Goal: Task Accomplishment & Management: Use online tool/utility

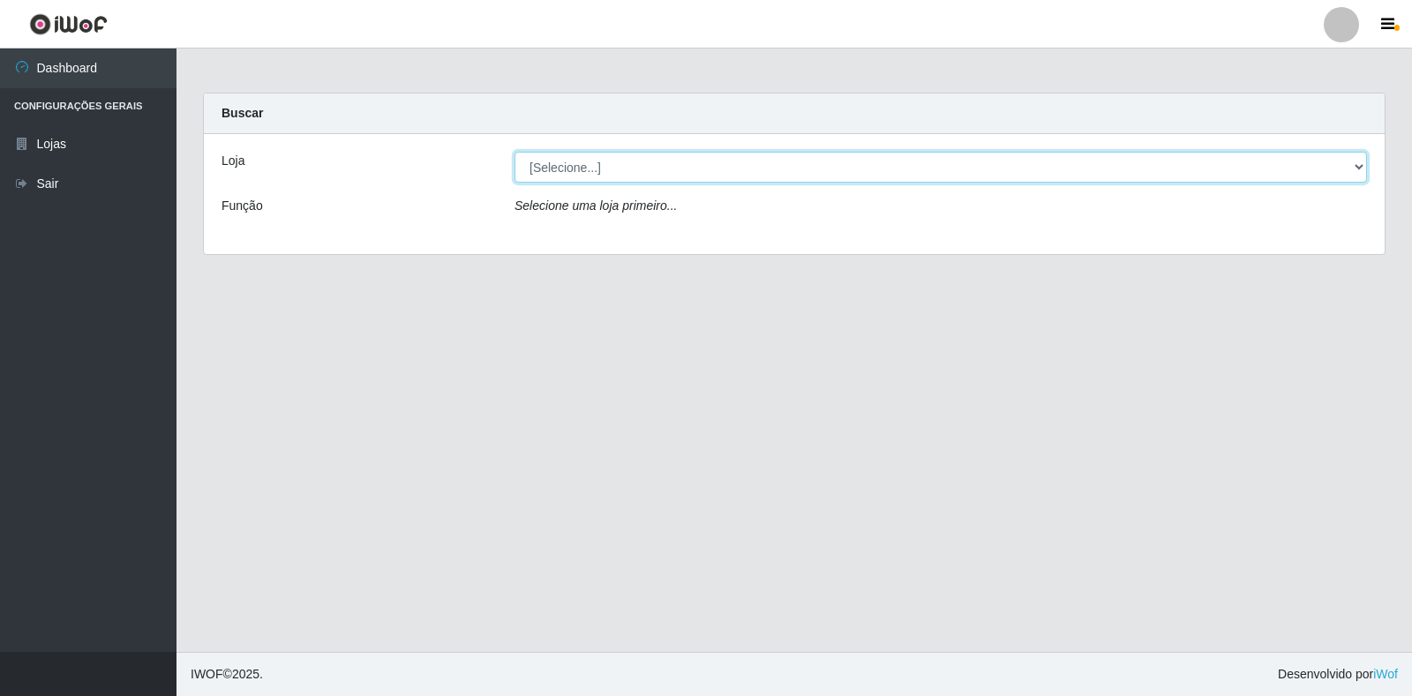
click at [533, 164] on select "[Selecione...] Atacado Vem - Loja 30 Laranjeiras Velha" at bounding box center [941, 167] width 853 height 31
select select "495"
click at [515, 152] on select "[Selecione...] Atacado Vem - Loja 30 Laranjeiras Velha" at bounding box center [941, 167] width 853 height 31
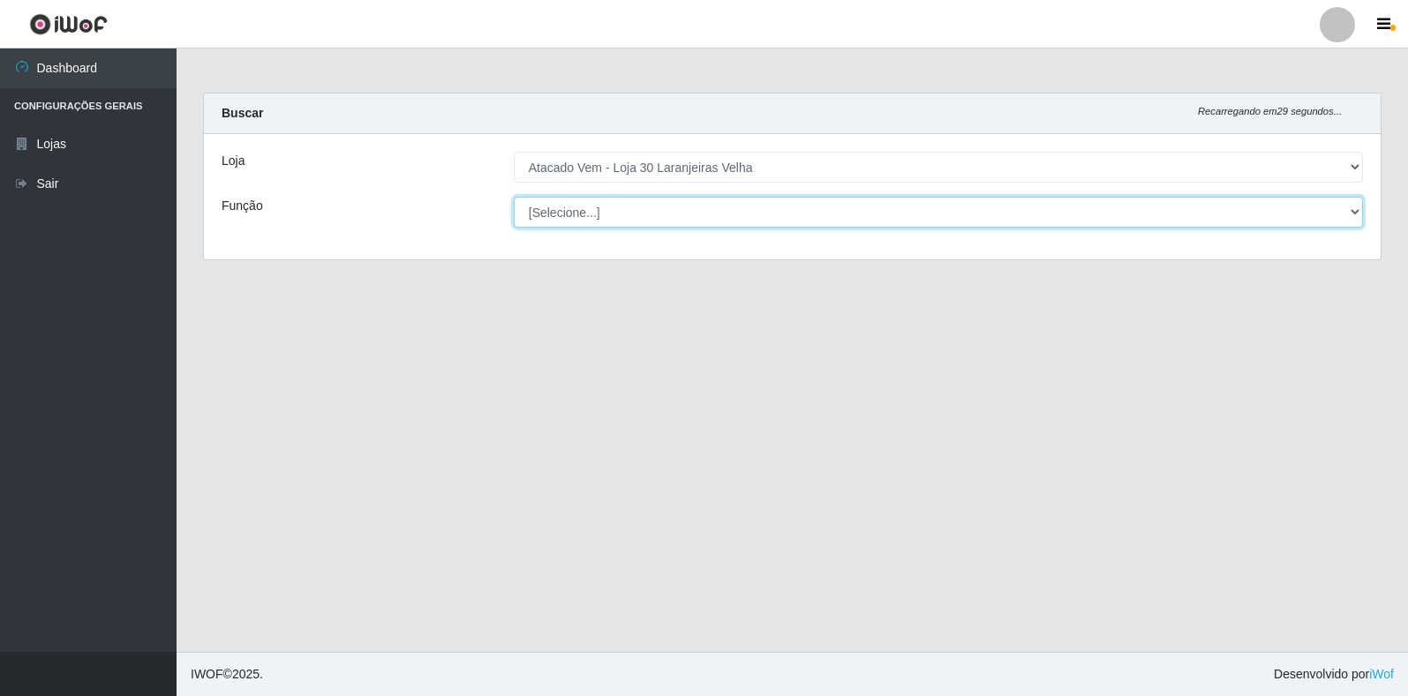
click at [564, 212] on select "[Selecione...] Repositor Repositor + Repositor ++" at bounding box center [938, 212] width 849 height 31
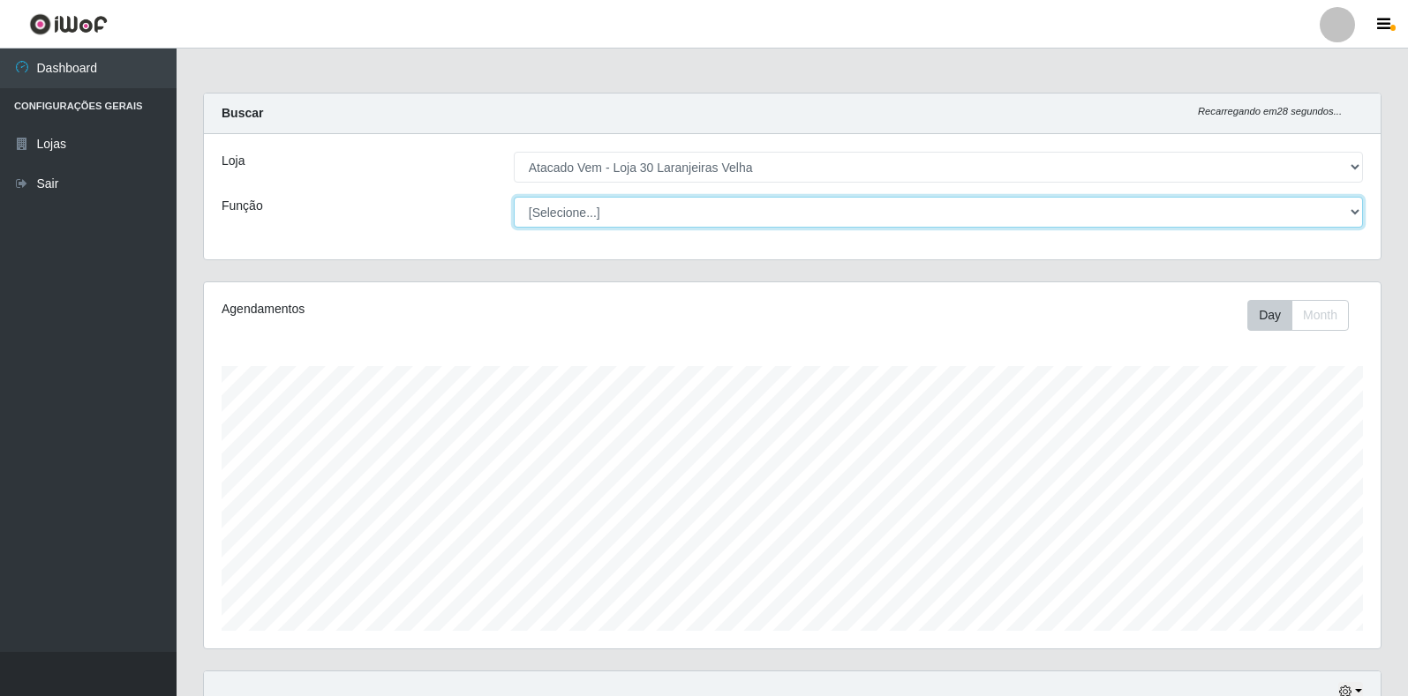
scroll to position [366, 1177]
select select "24"
click at [514, 197] on select "[Selecione...] Repositor Repositor + Repositor ++" at bounding box center [938, 212] width 849 height 31
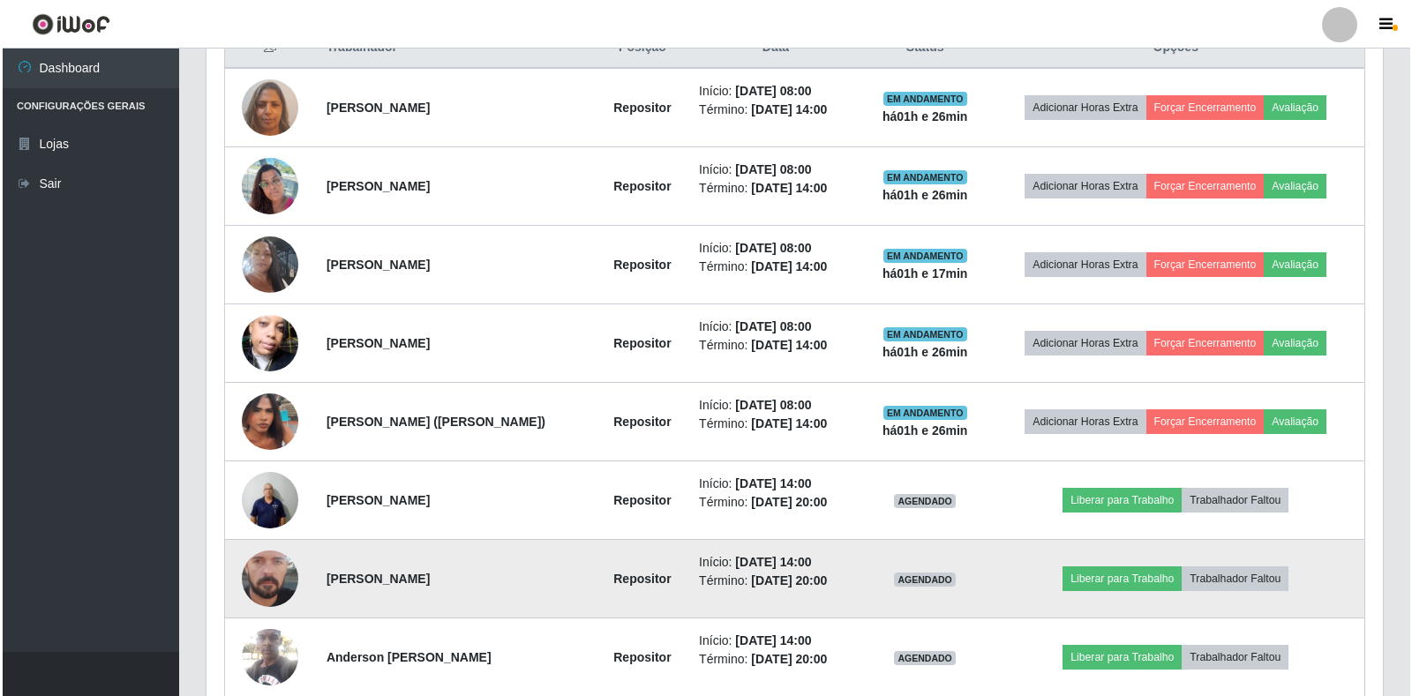
scroll to position [706, 0]
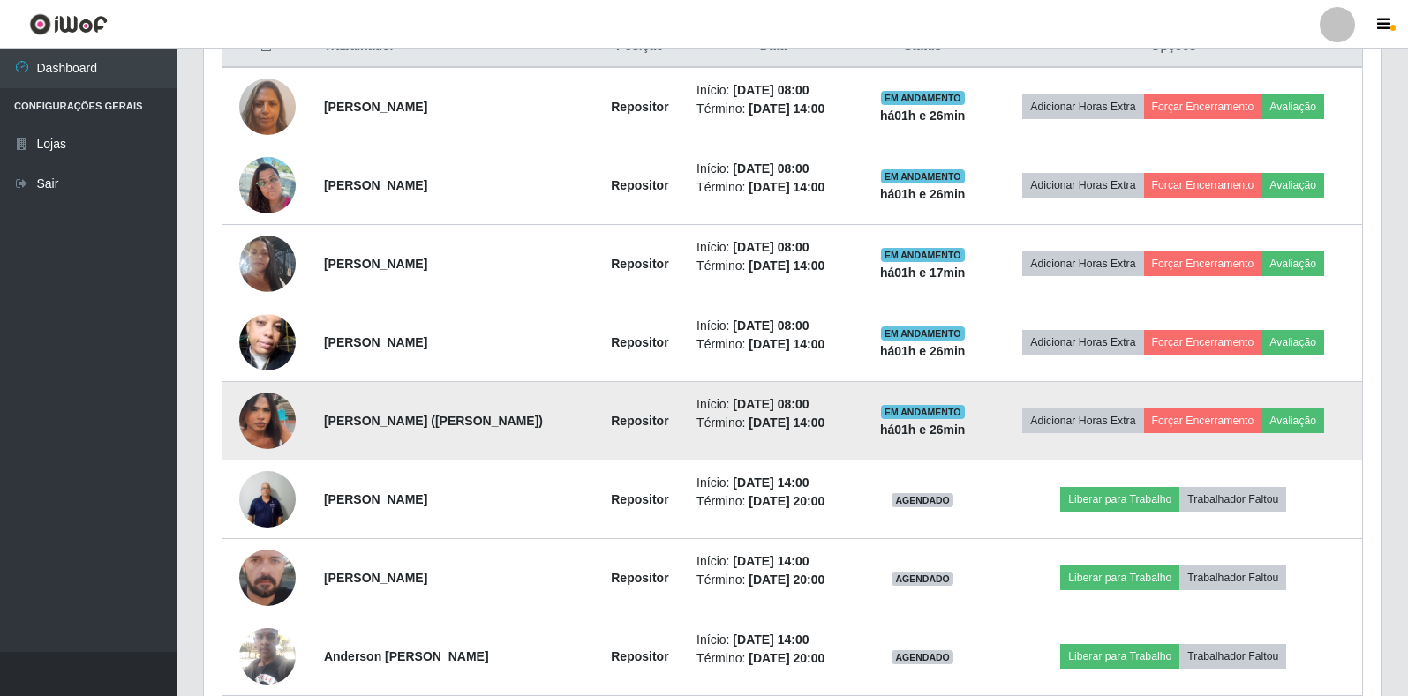
click at [261, 418] on img at bounding box center [267, 421] width 56 height 94
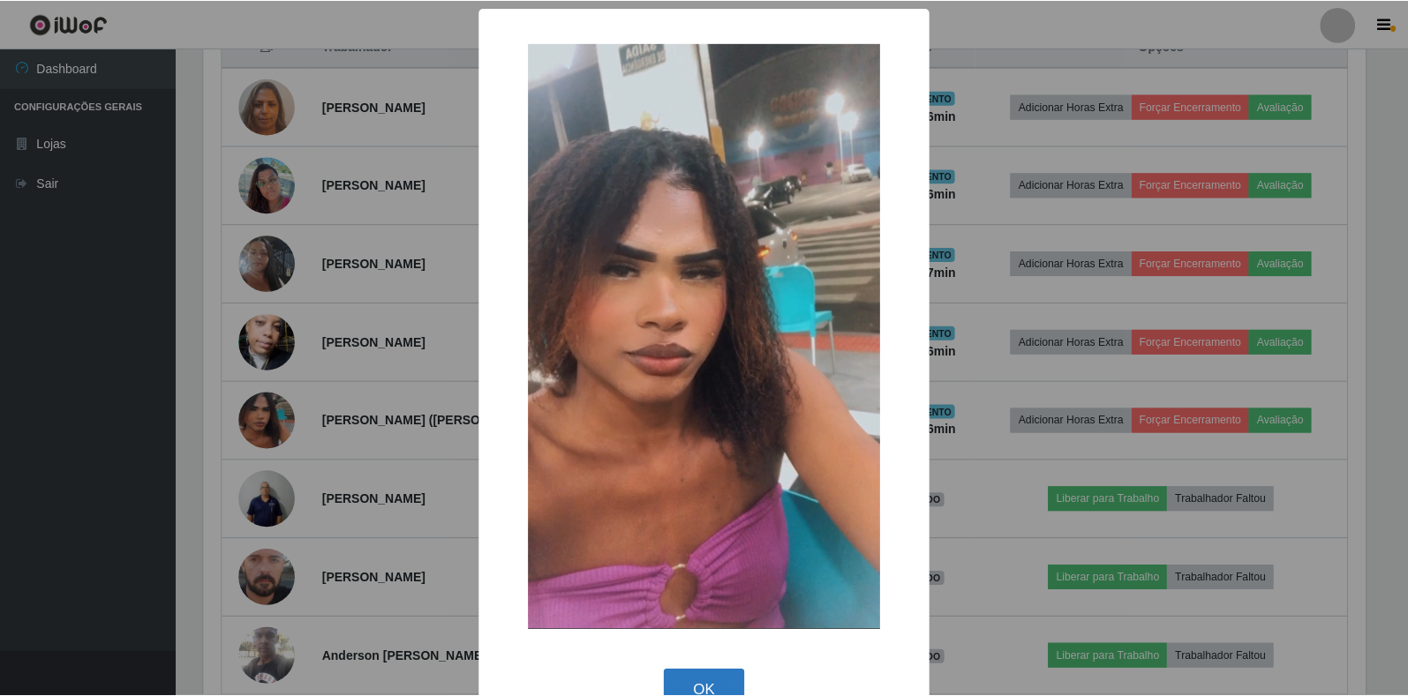
scroll to position [45, 0]
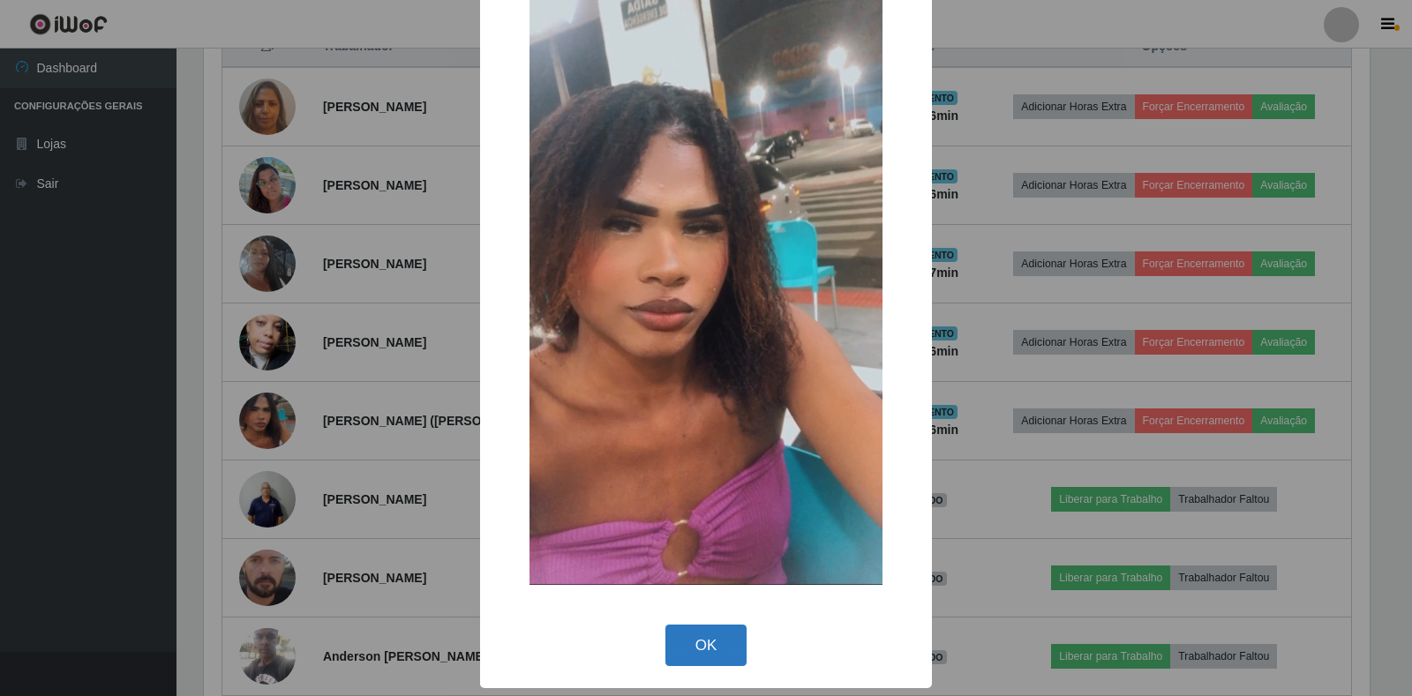
click at [706, 644] on button "OK" at bounding box center [707, 645] width 82 height 41
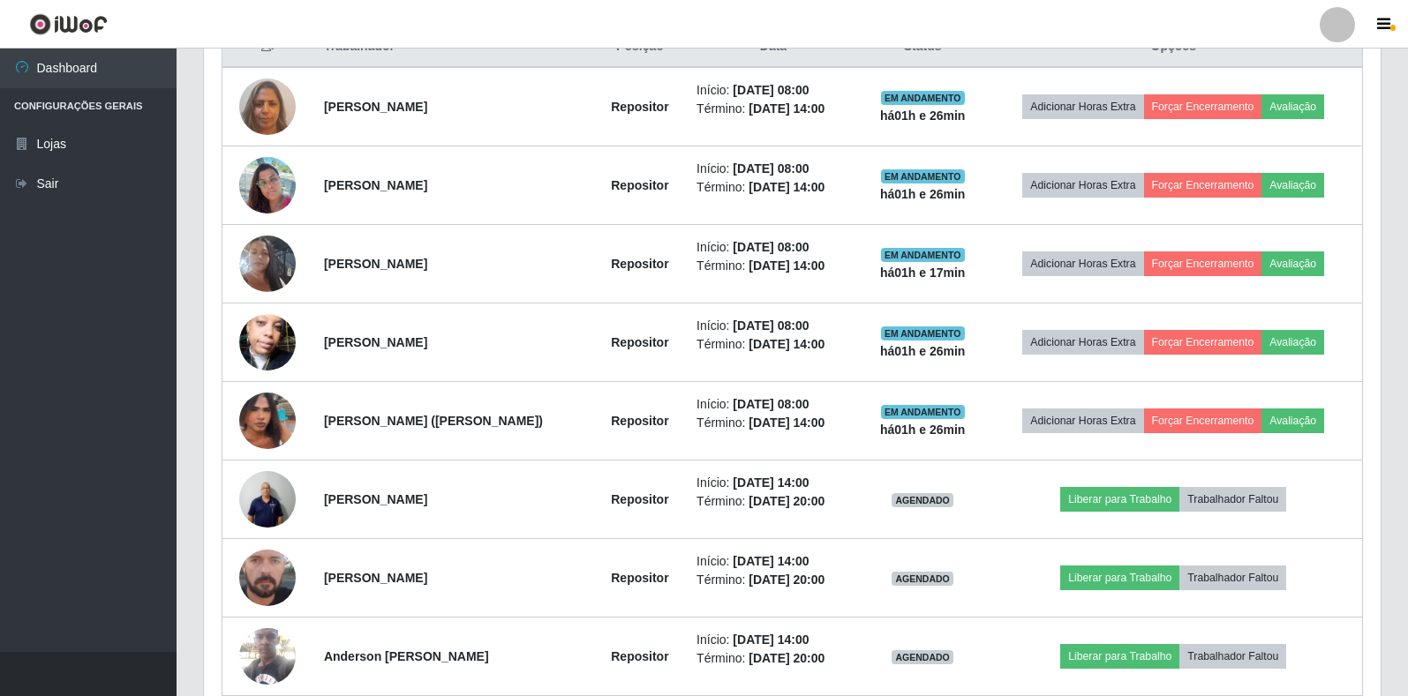
scroll to position [366, 1177]
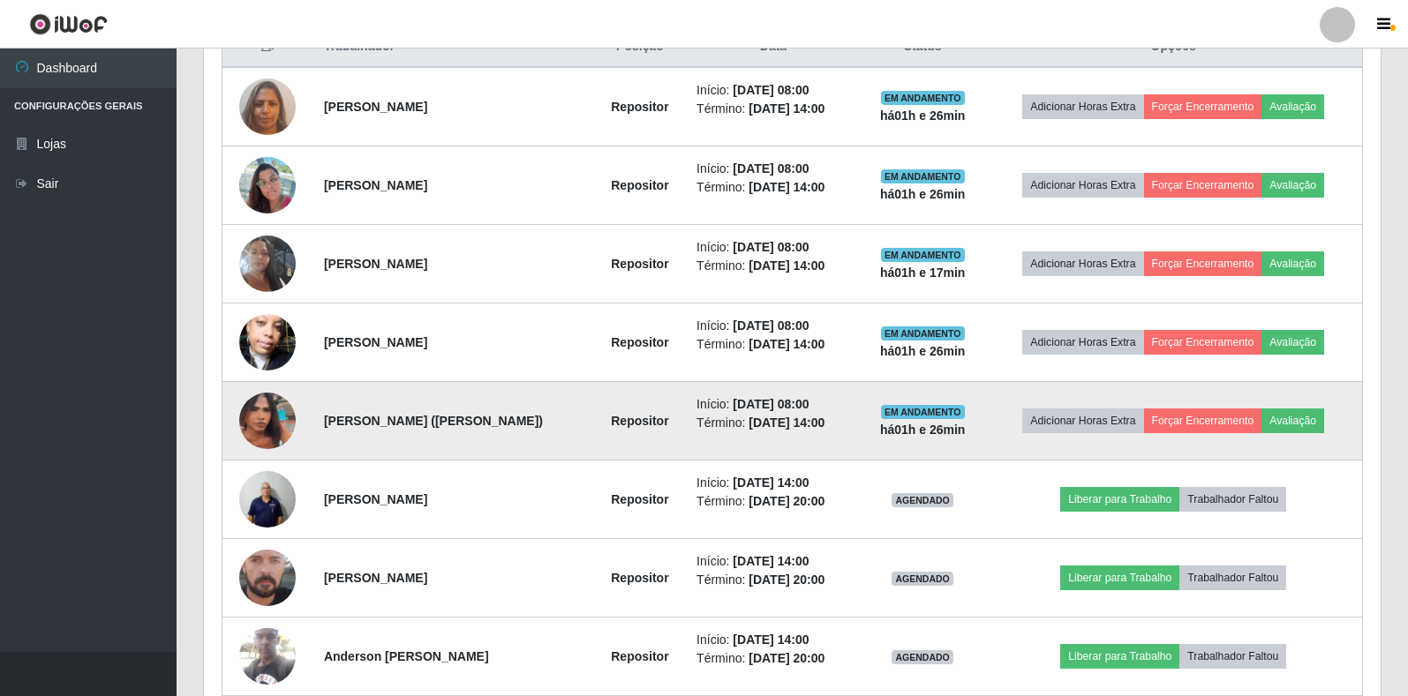
click at [246, 432] on img at bounding box center [267, 421] width 56 height 94
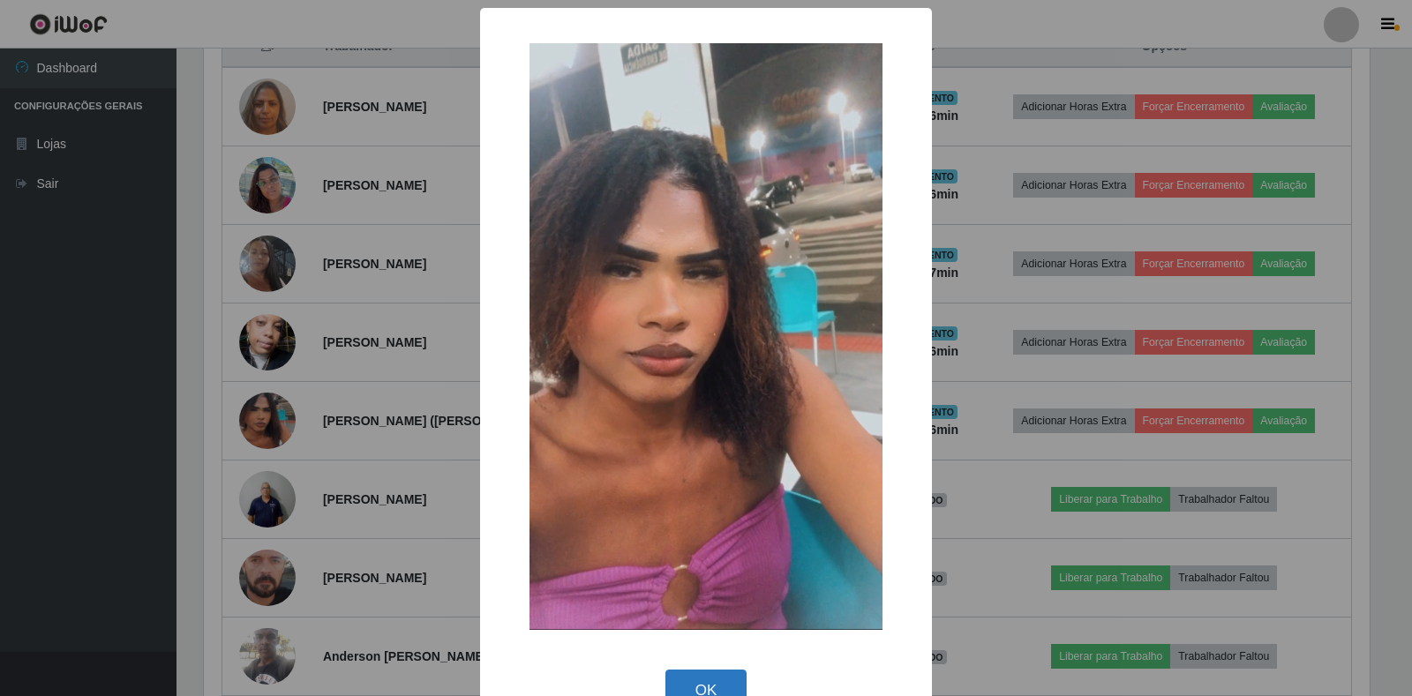
click at [694, 675] on button "OK" at bounding box center [707, 690] width 82 height 41
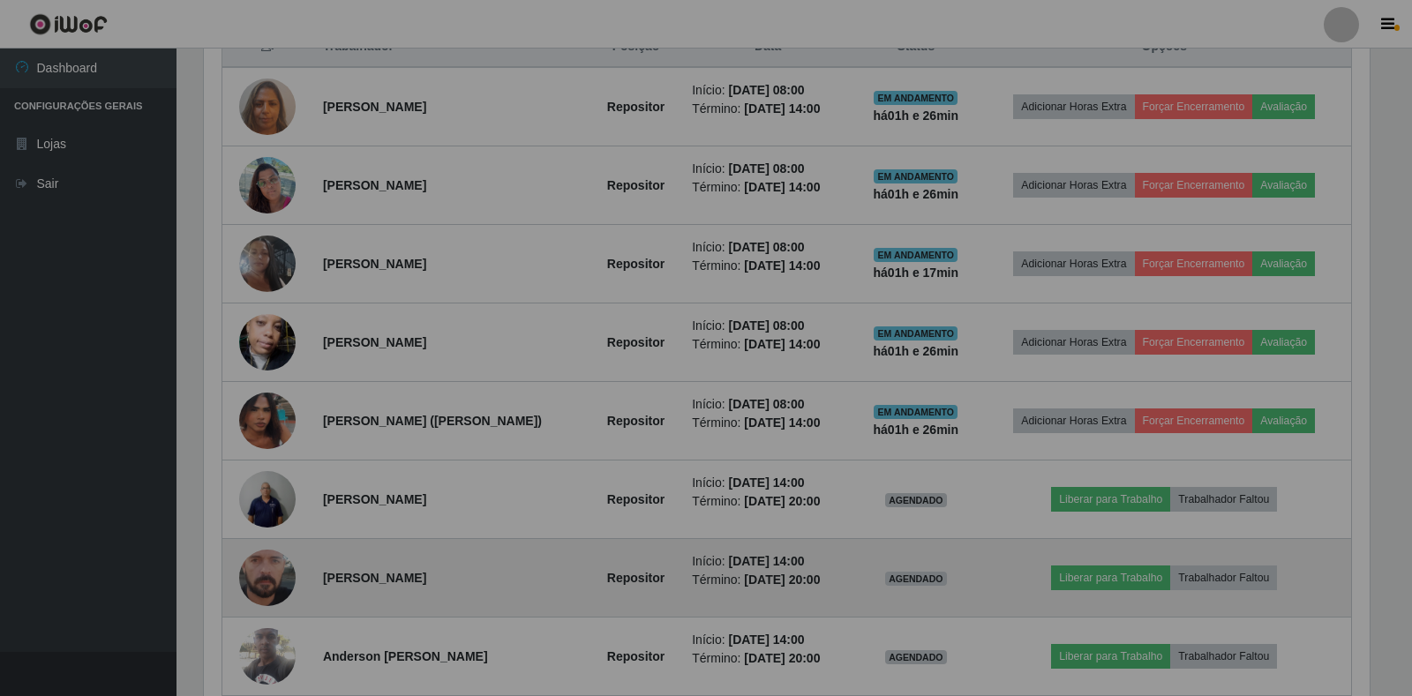
scroll to position [366, 1177]
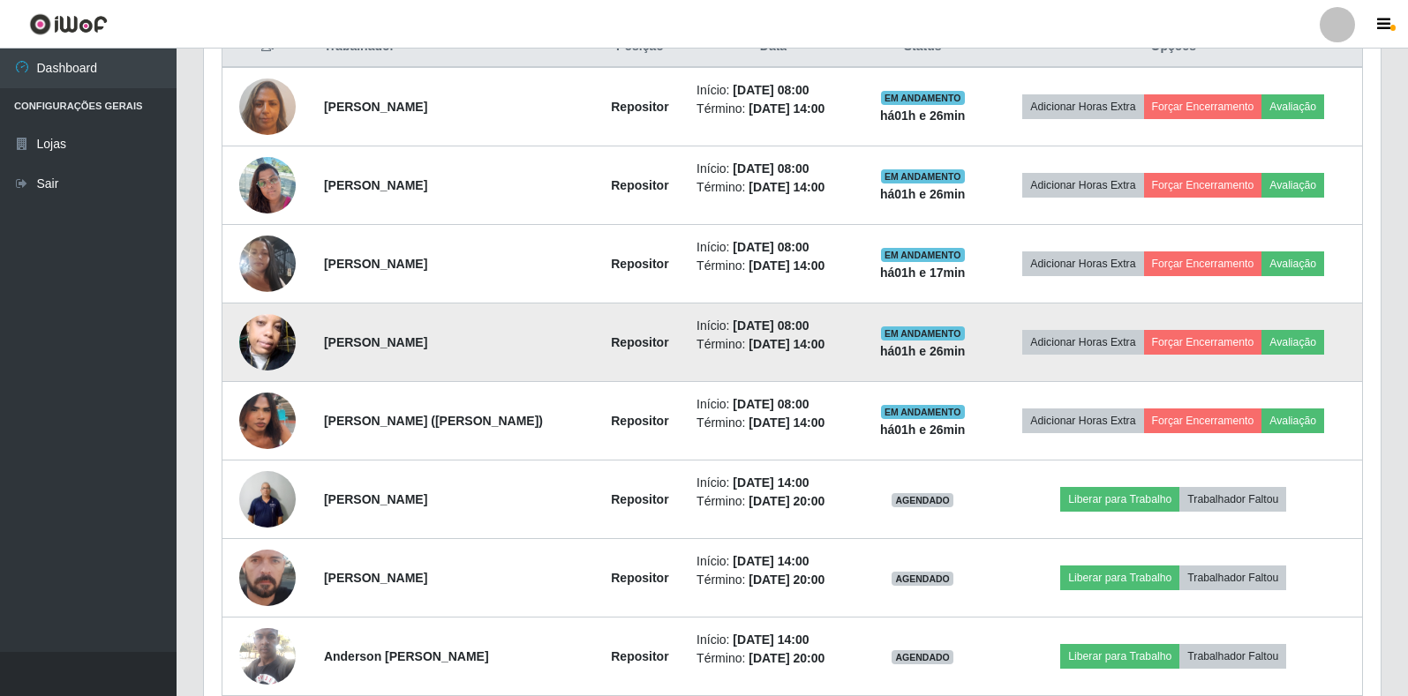
click at [258, 351] on img at bounding box center [267, 342] width 56 height 101
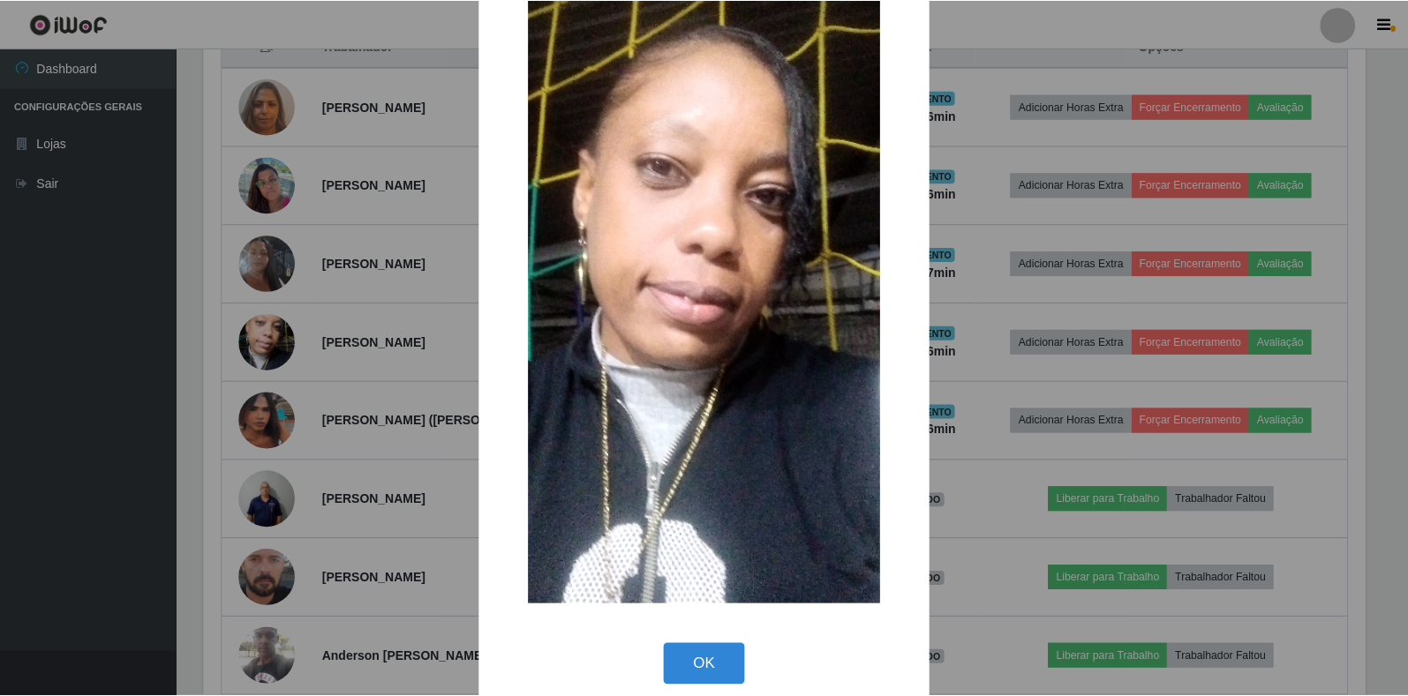
scroll to position [86, 0]
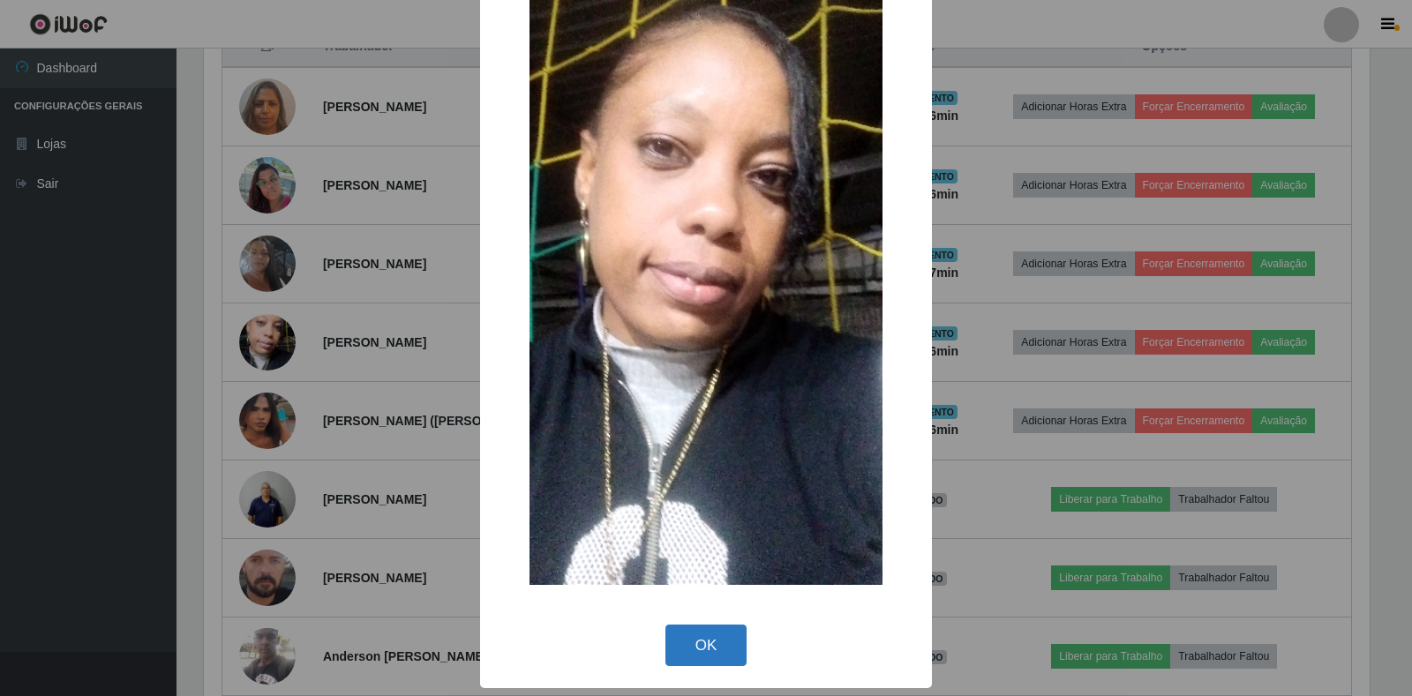
click at [726, 632] on button "OK" at bounding box center [707, 645] width 82 height 41
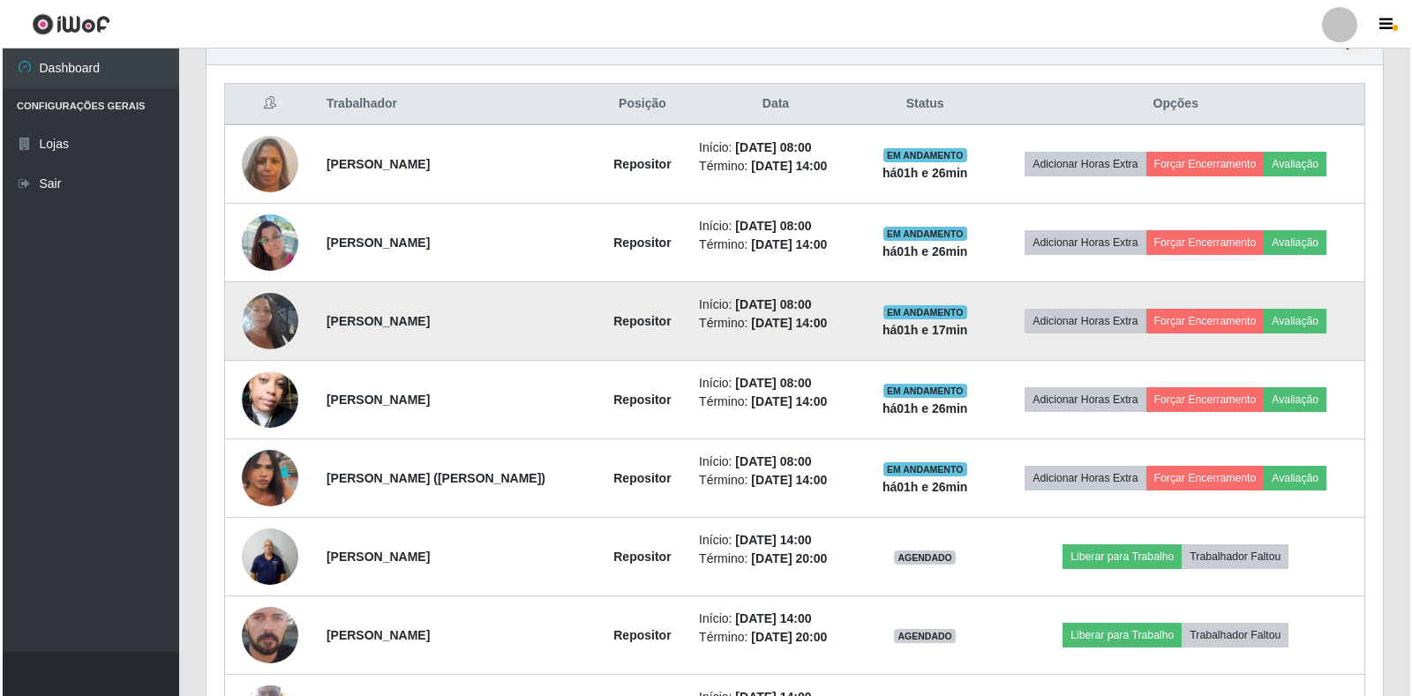
scroll to position [618, 0]
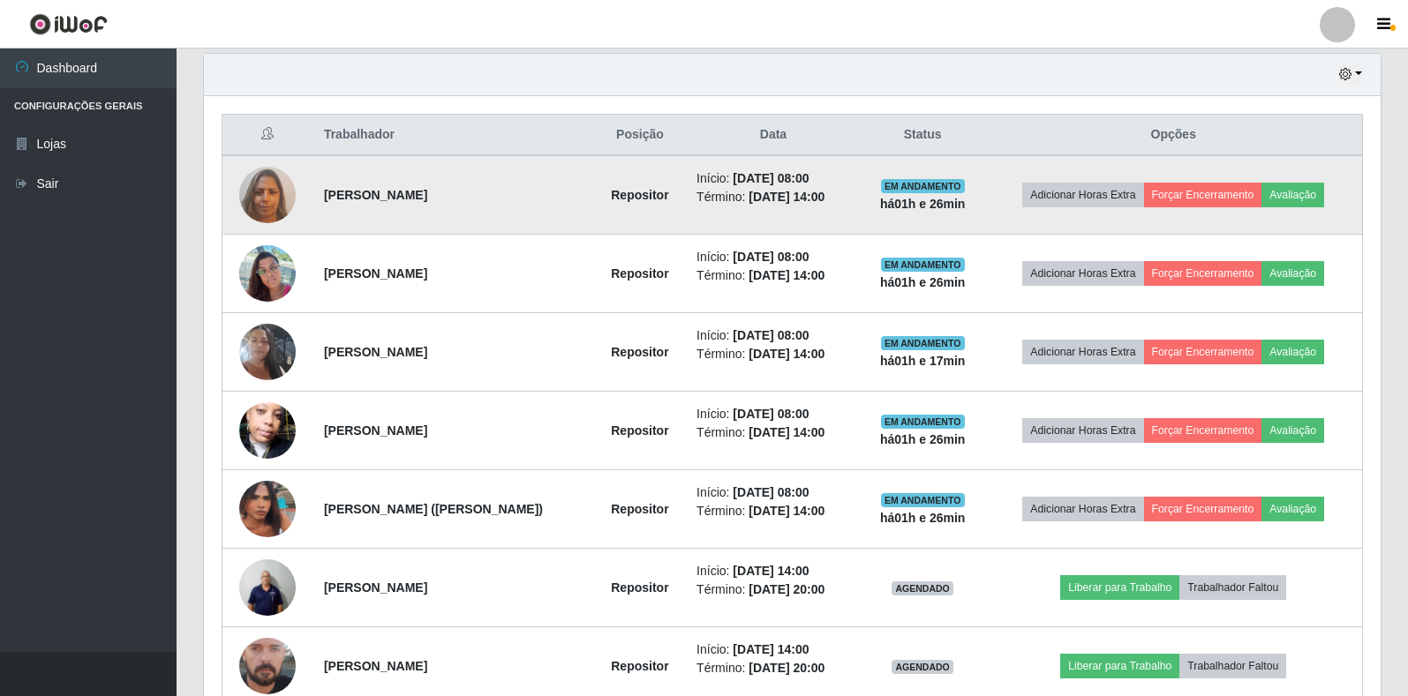
click at [259, 177] on img at bounding box center [267, 194] width 56 height 75
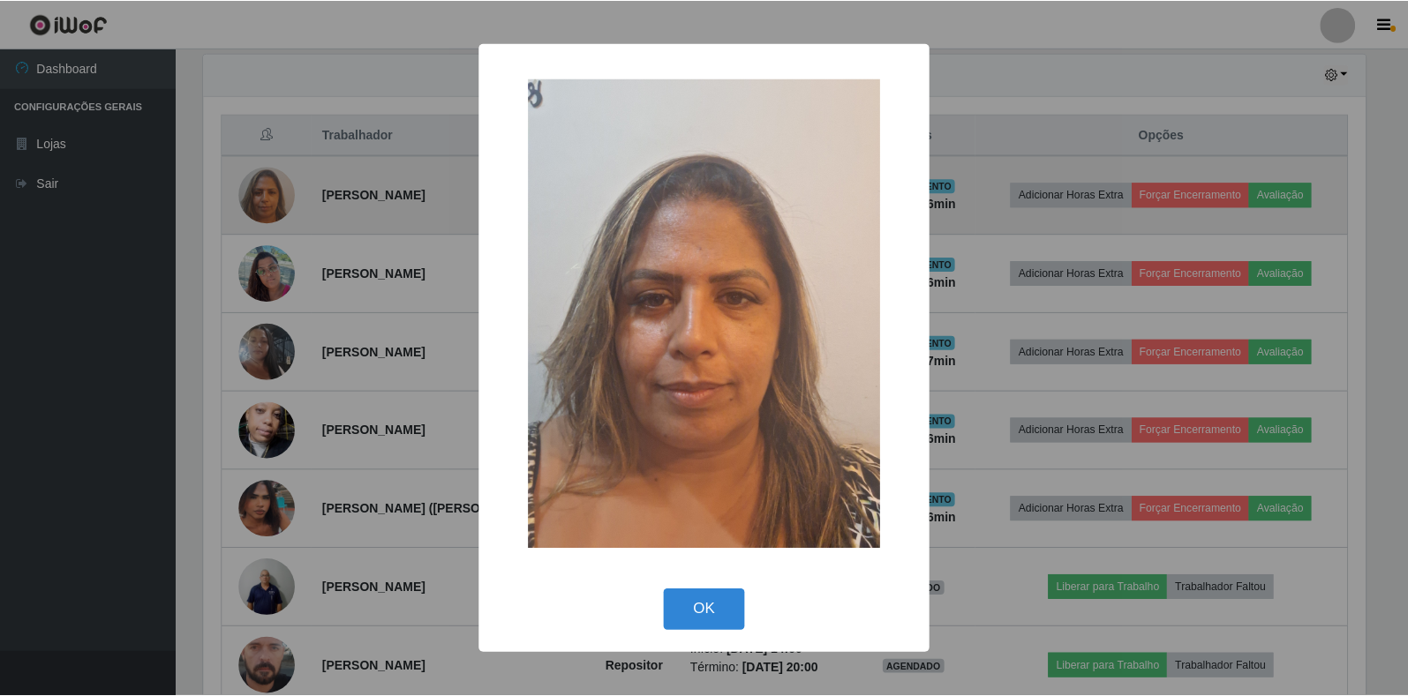
scroll to position [366, 1166]
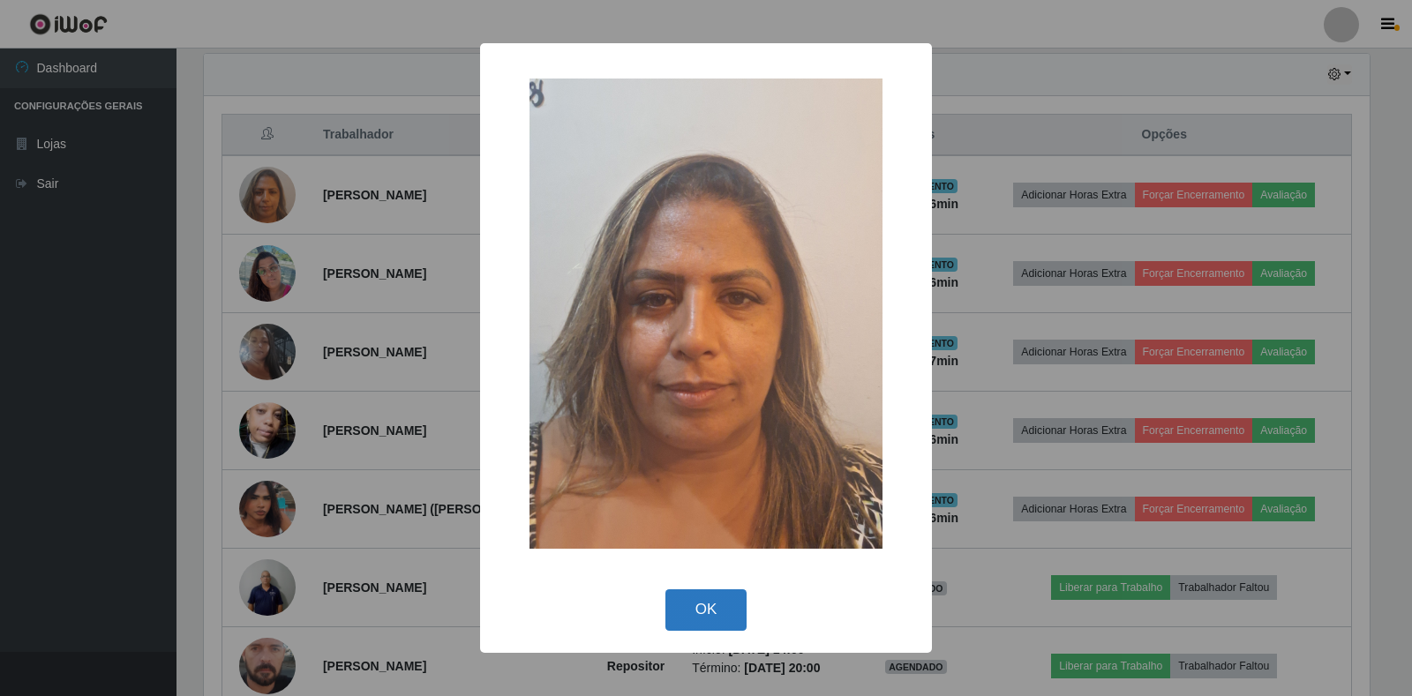
click at [713, 598] on button "OK" at bounding box center [707, 610] width 82 height 41
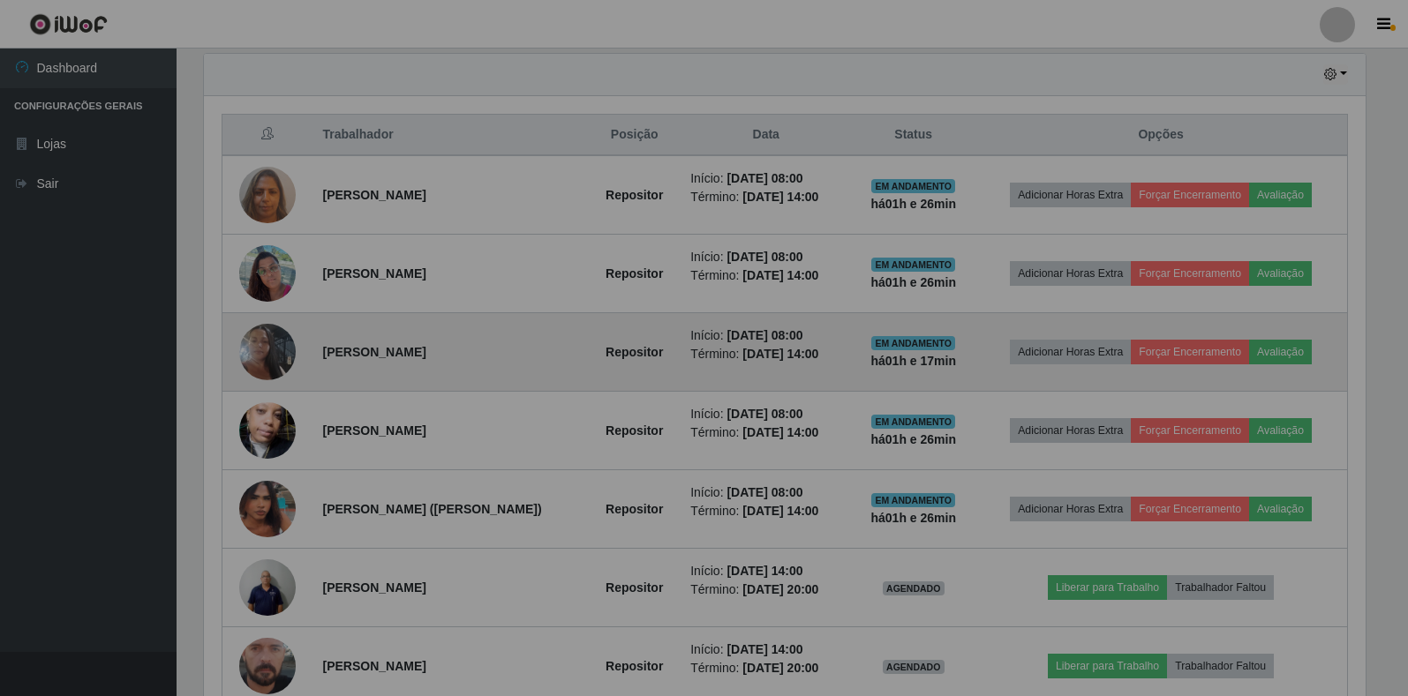
scroll to position [366, 1177]
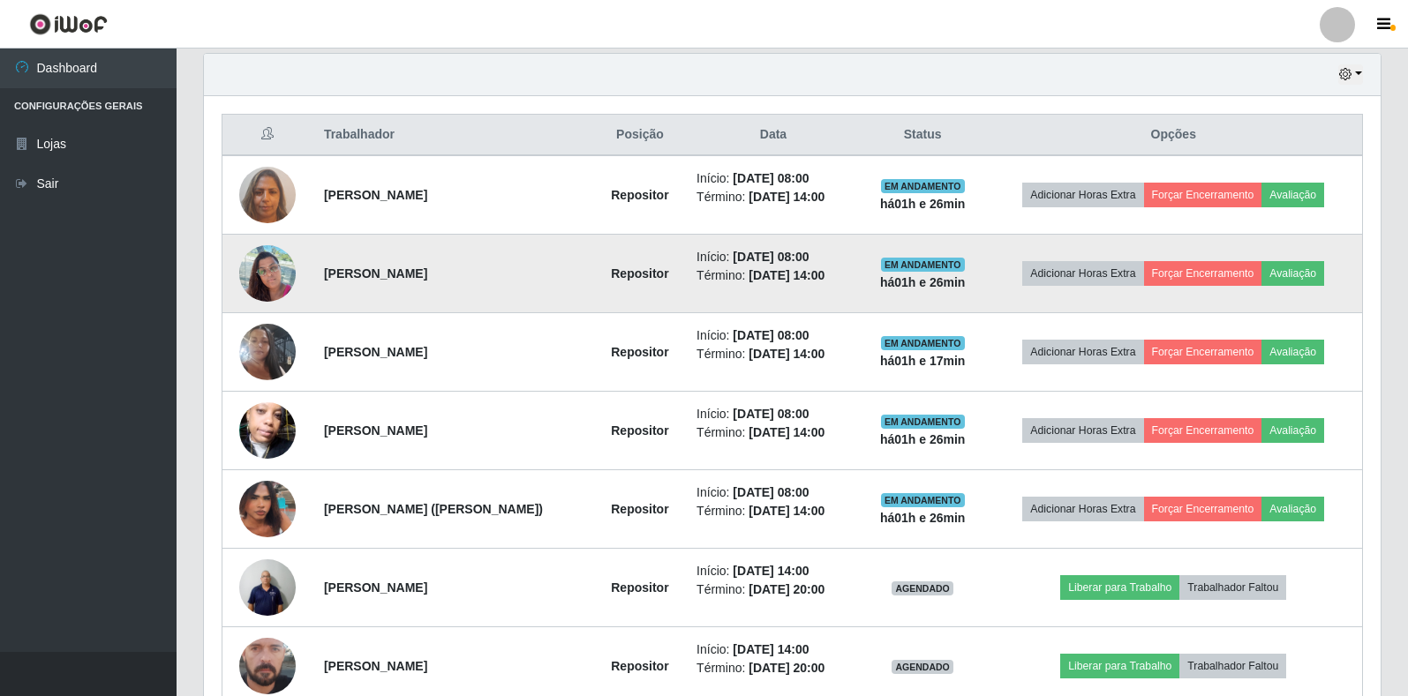
click at [273, 245] on td at bounding box center [267, 274] width 91 height 79
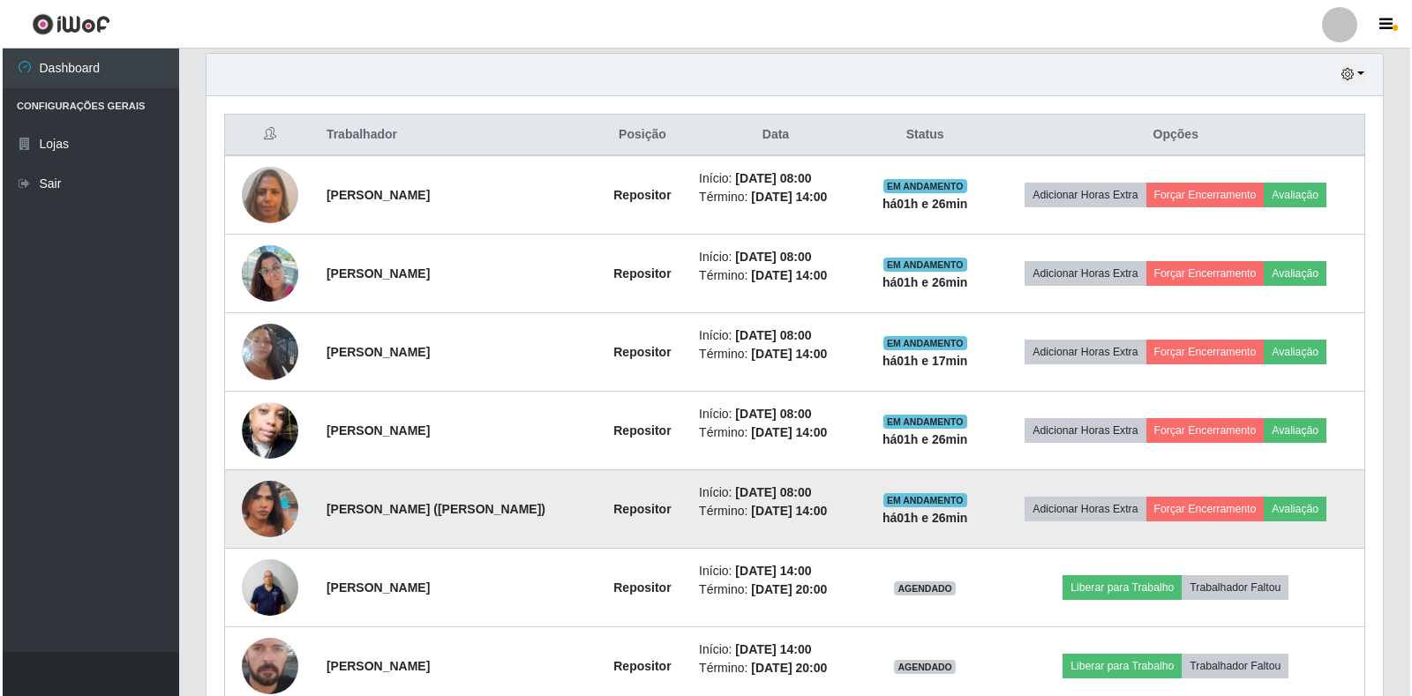
scroll to position [790, 0]
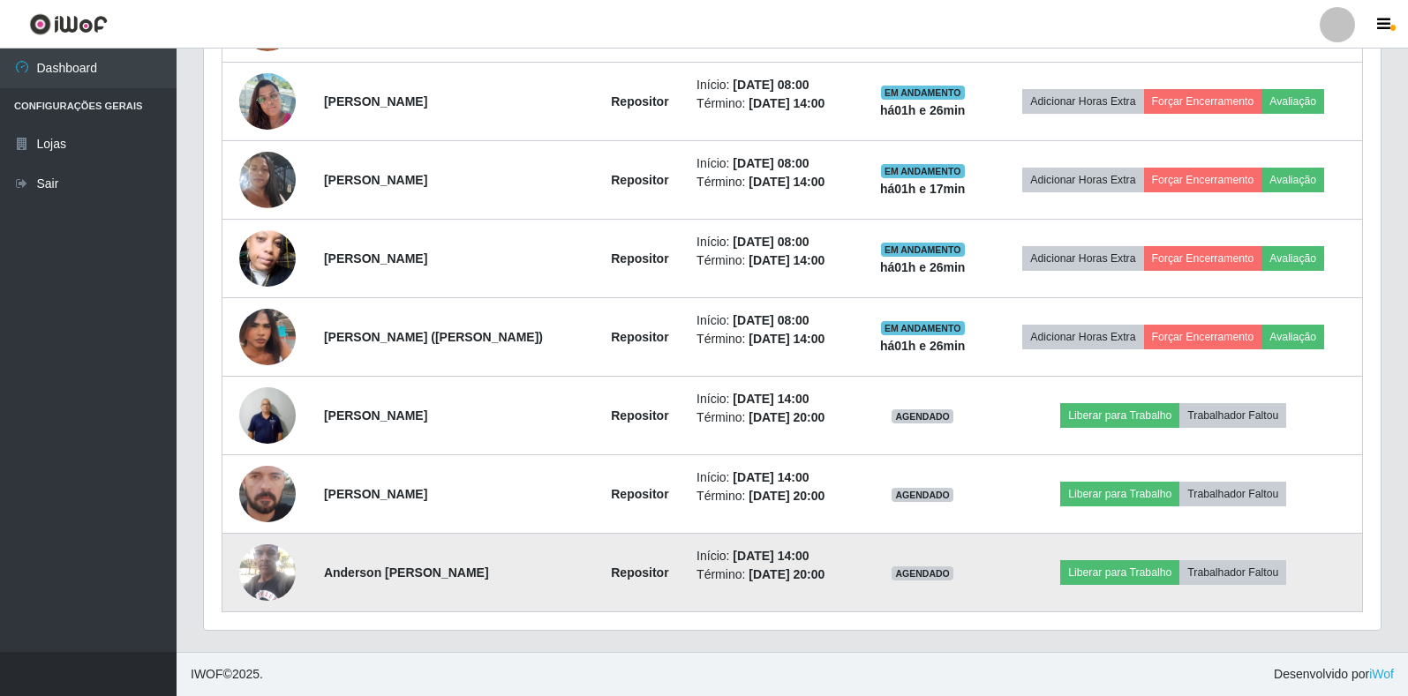
click at [271, 534] on td at bounding box center [267, 573] width 91 height 79
click at [264, 561] on img at bounding box center [267, 572] width 56 height 75
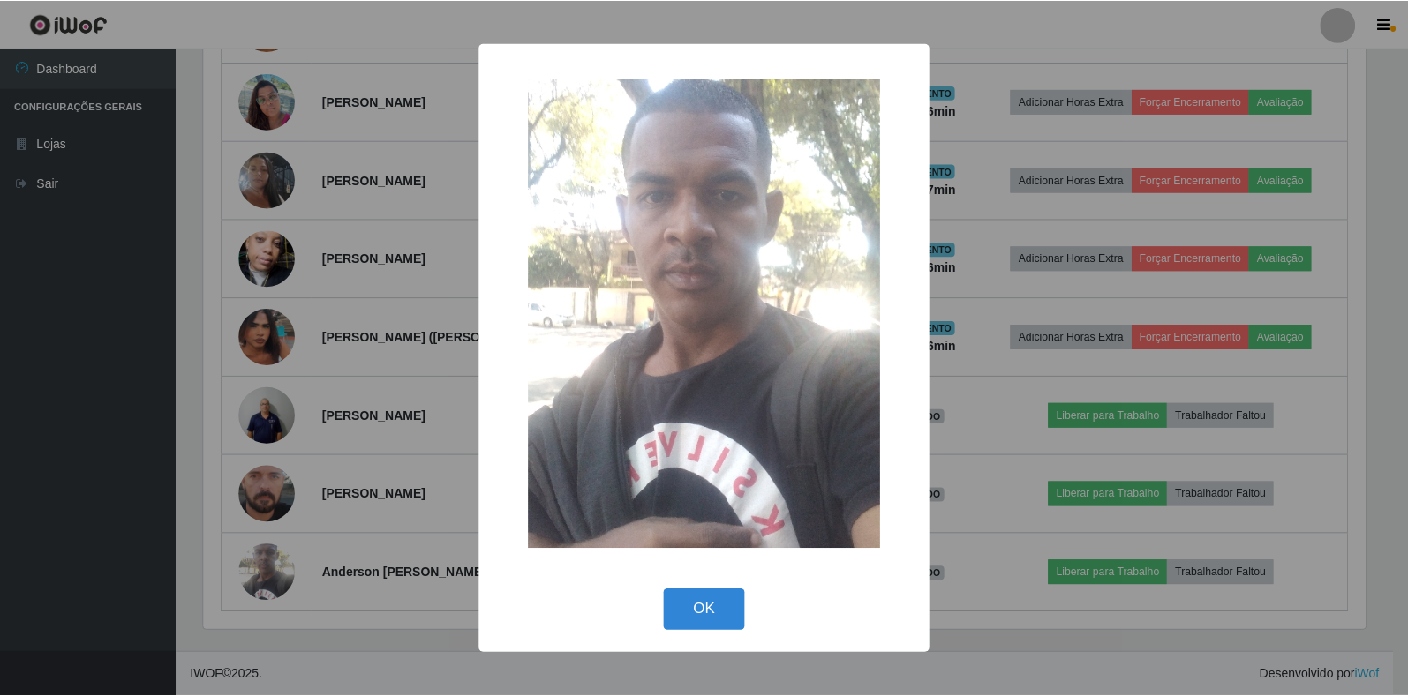
scroll to position [366, 1166]
click at [698, 600] on button "OK" at bounding box center [707, 610] width 82 height 41
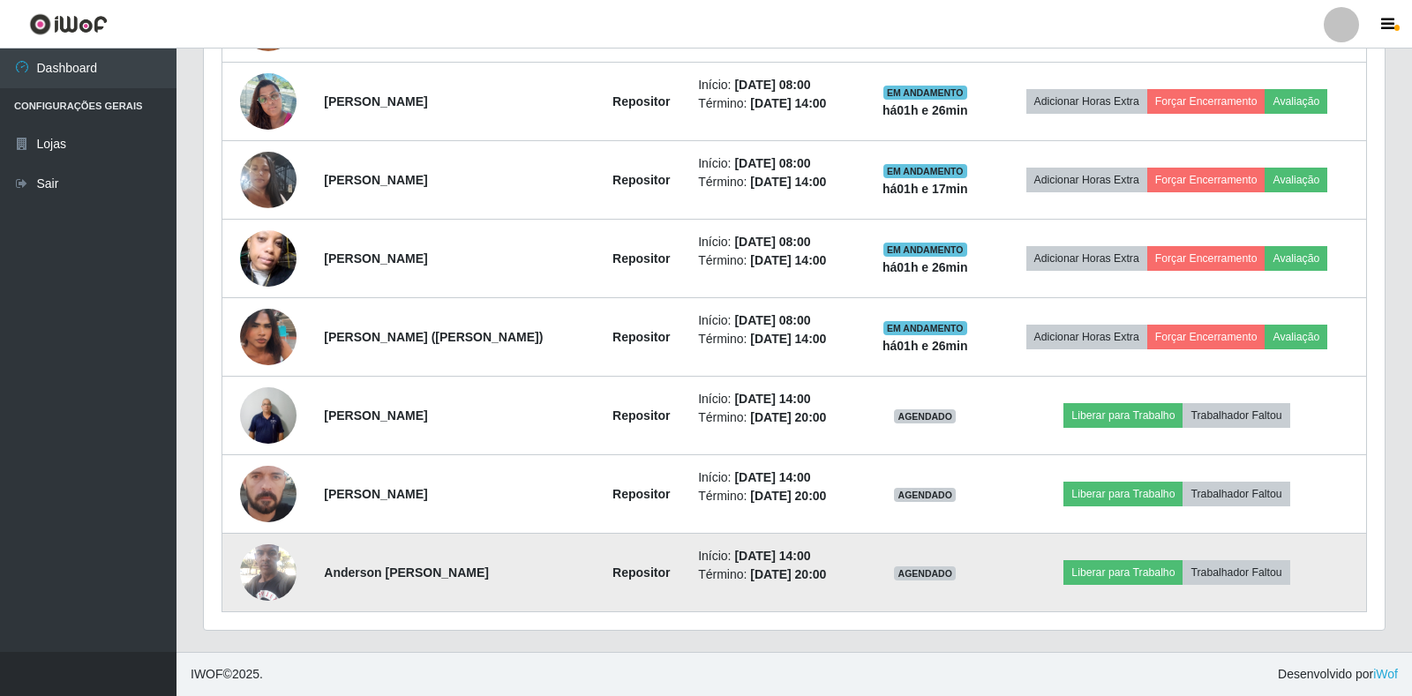
scroll to position [366, 1177]
click at [268, 566] on img at bounding box center [267, 572] width 56 height 75
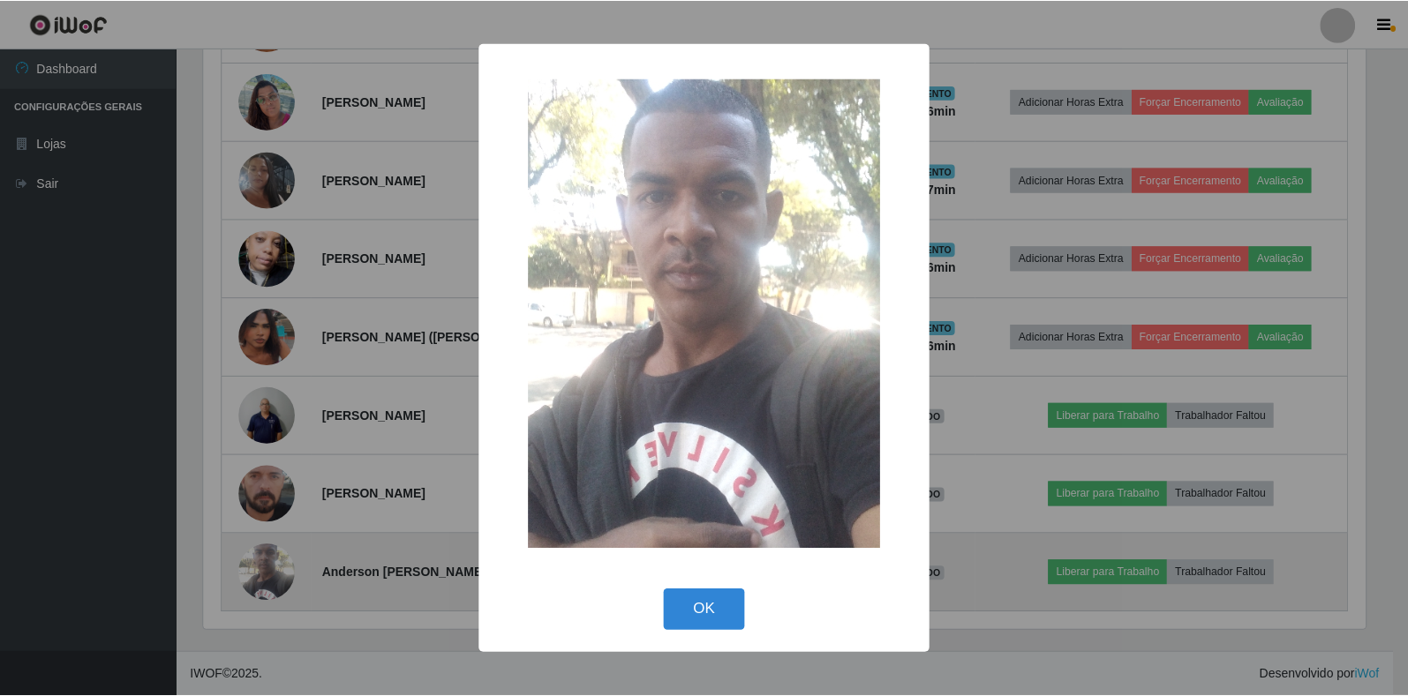
scroll to position [366, 1166]
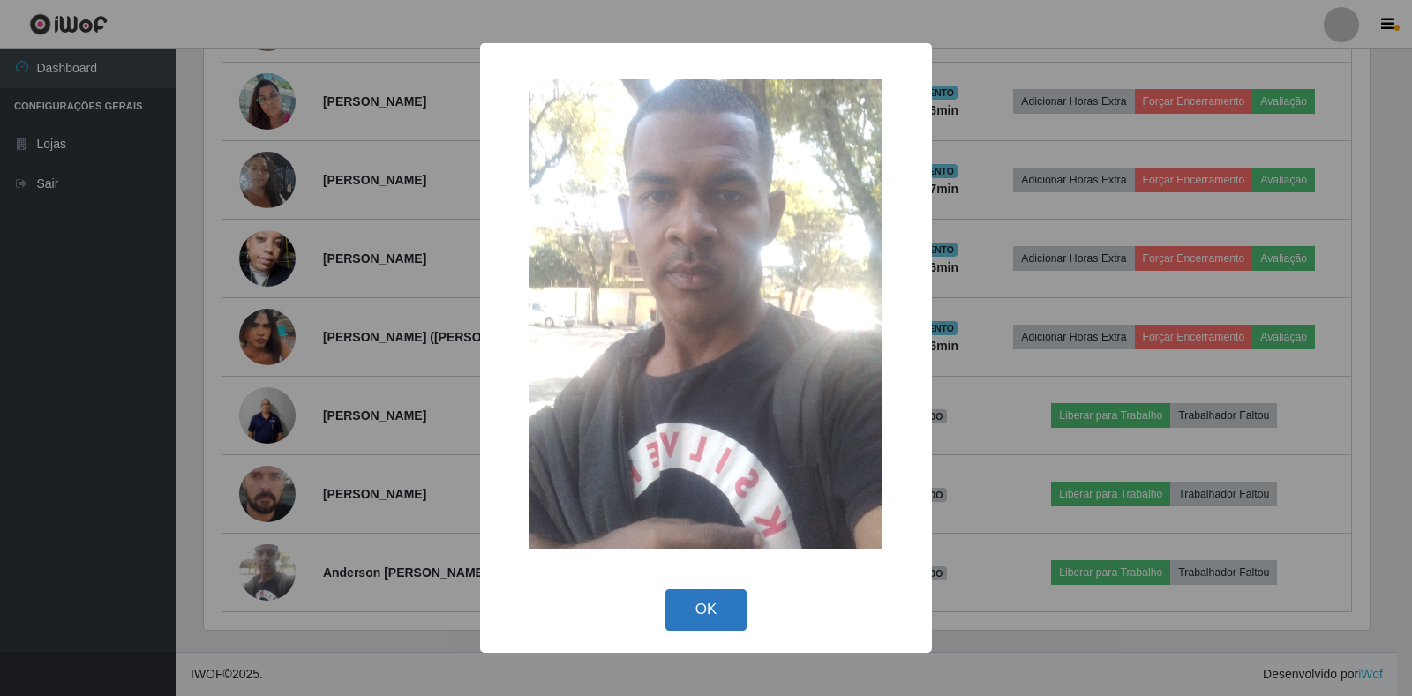
click at [707, 606] on button "OK" at bounding box center [707, 610] width 82 height 41
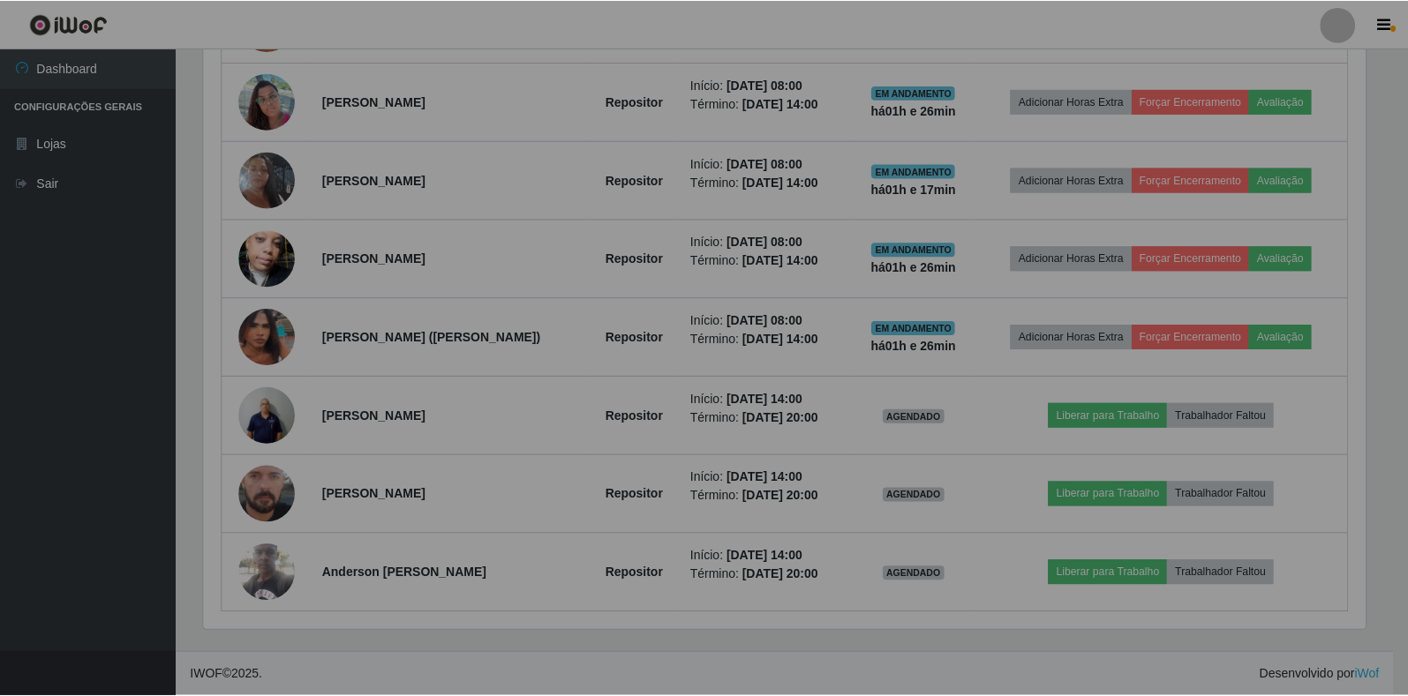
scroll to position [0, 0]
